Goal: Task Accomplishment & Management: Manage account settings

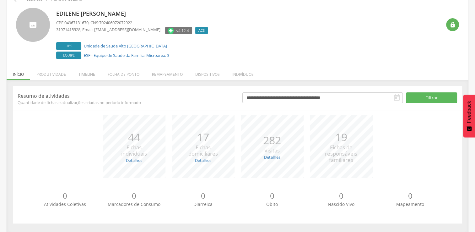
scroll to position [35, 0]
click at [169, 71] on li "Remapeamento" at bounding box center [167, 72] width 43 height 15
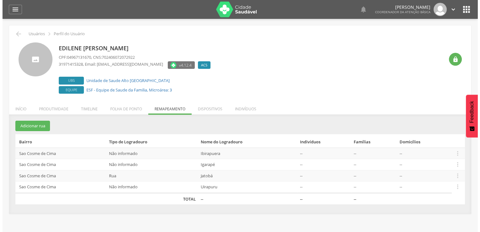
scroll to position [19, 0]
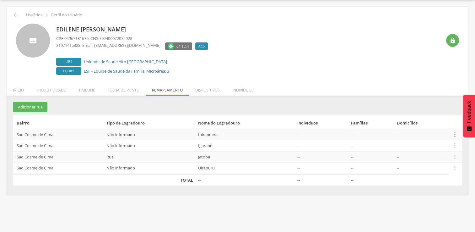
click at [454, 135] on icon "" at bounding box center [454, 134] width 7 height 7
click at [425, 96] on link "Editar" at bounding box center [433, 94] width 50 height 8
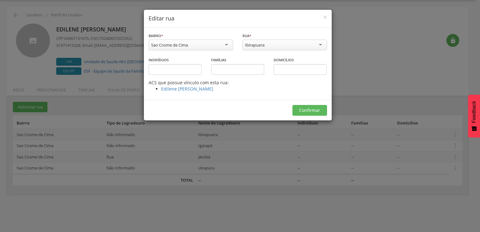
click at [265, 229] on div "**********" at bounding box center [240, 116] width 480 height 232
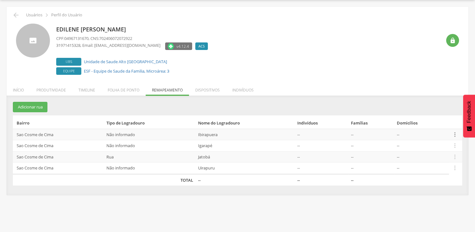
click at [454, 135] on icon "" at bounding box center [454, 134] width 7 height 7
click at [440, 103] on link "Alocar famílias" at bounding box center [433, 102] width 50 height 8
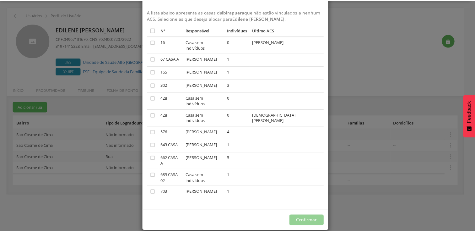
scroll to position [0, 0]
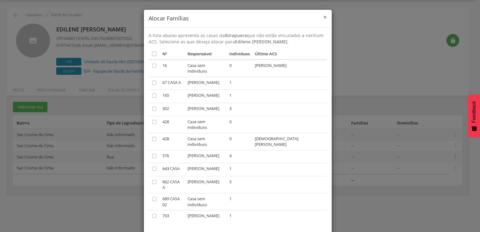
click at [323, 17] on span "×" at bounding box center [325, 17] width 4 height 9
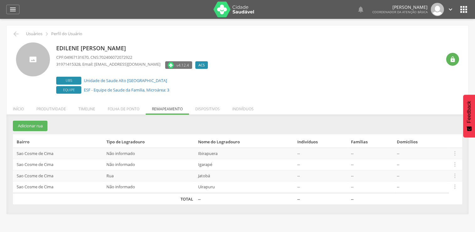
click at [463, 9] on icon "" at bounding box center [463, 9] width 10 height 10
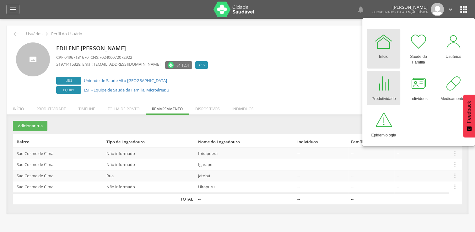
click at [379, 94] on div "Produtividade" at bounding box center [383, 97] width 24 height 9
